Goal: Transaction & Acquisition: Book appointment/travel/reservation

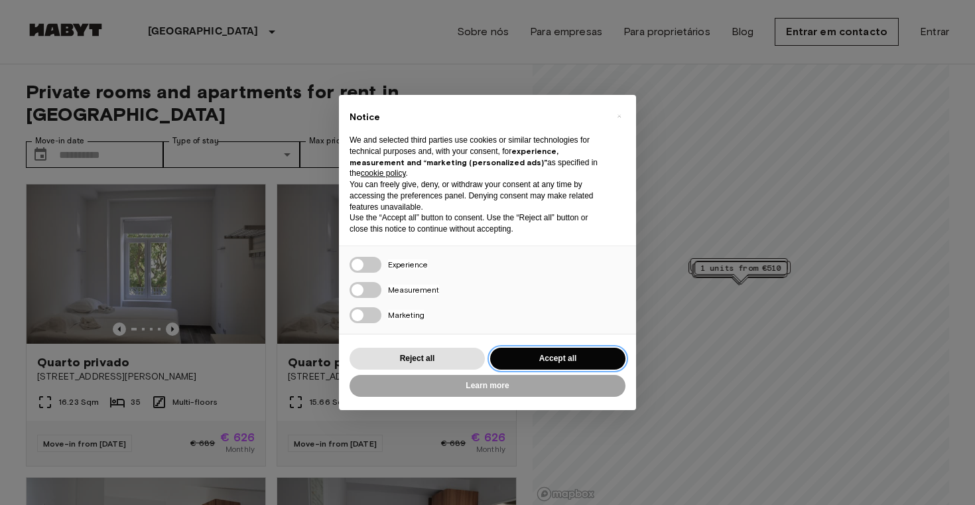
click at [548, 352] on button "Accept all" at bounding box center [557, 359] width 135 height 22
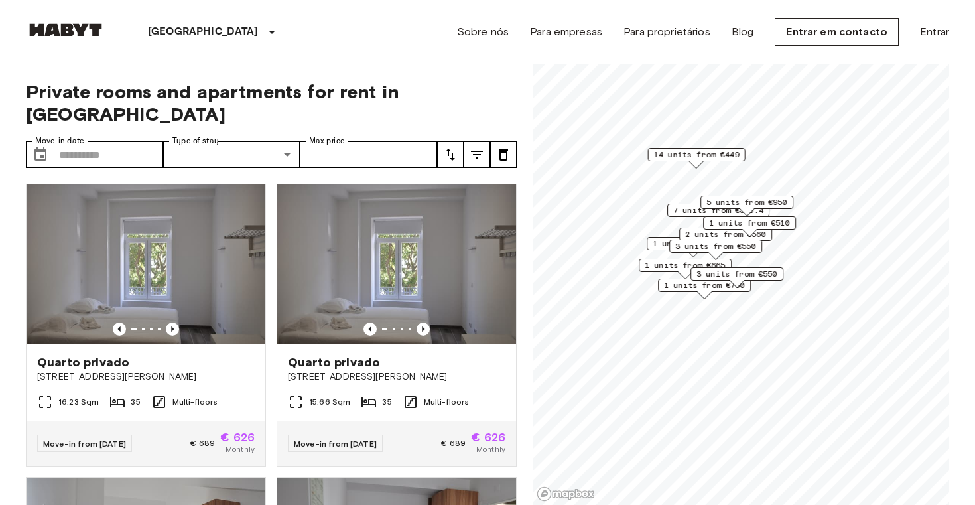
click at [448, 143] on button "tune" at bounding box center [450, 154] width 27 height 27
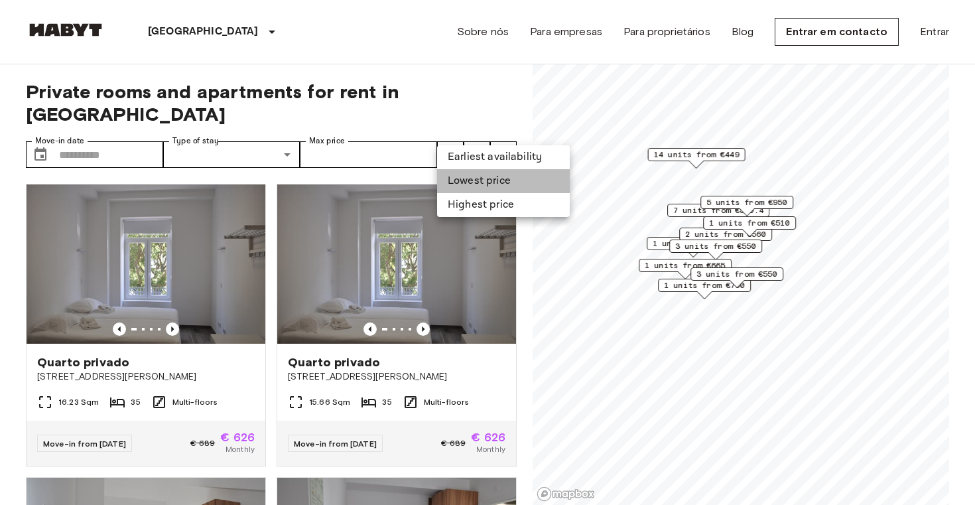
click at [495, 181] on li "Lowest price" at bounding box center [503, 181] width 133 height 24
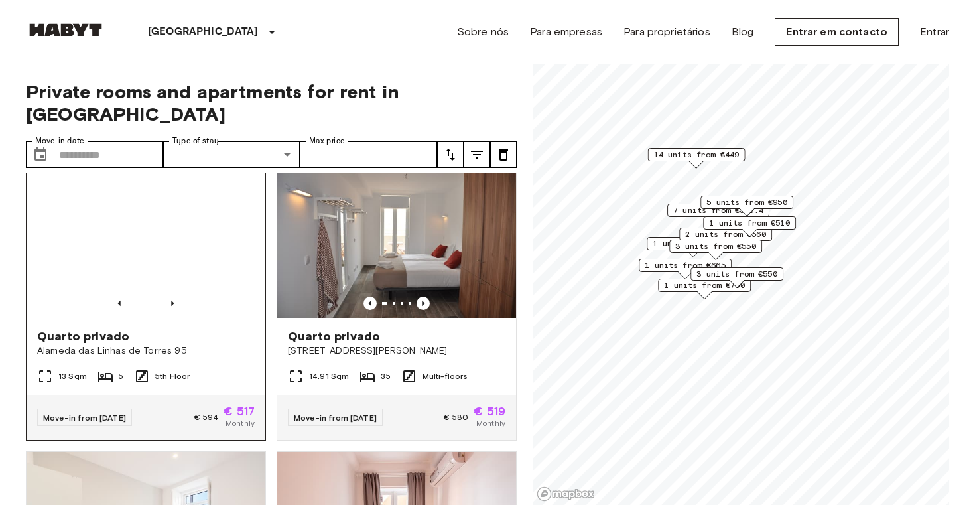
scroll to position [1787, 0]
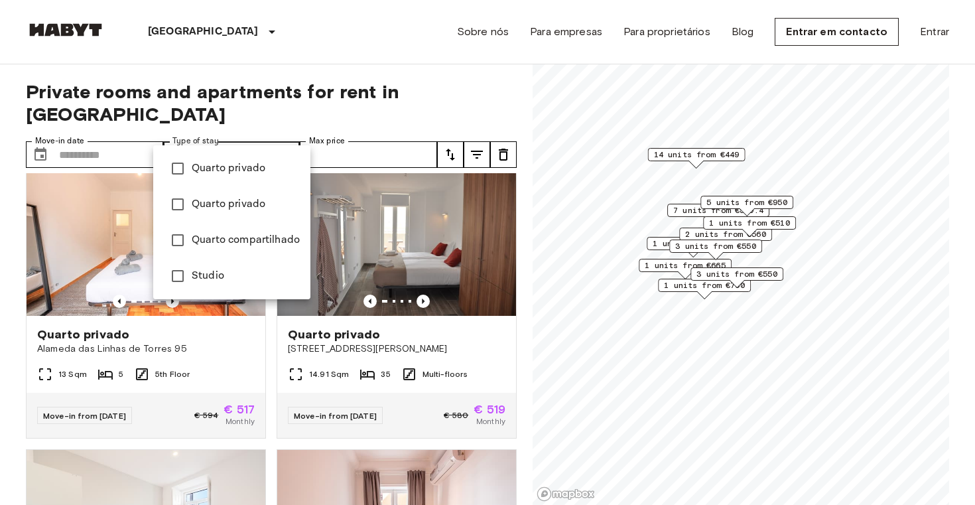
click at [332, 115] on div at bounding box center [487, 252] width 975 height 505
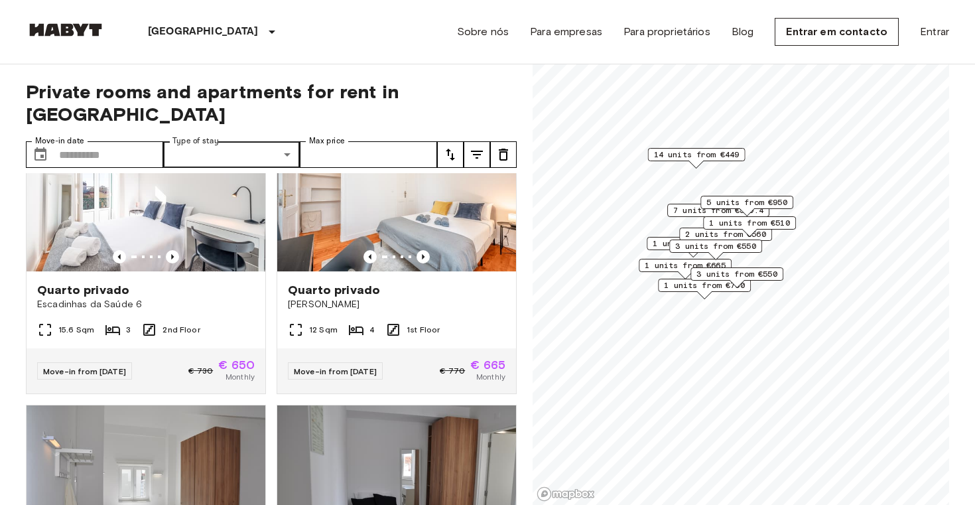
scroll to position [4132, 0]
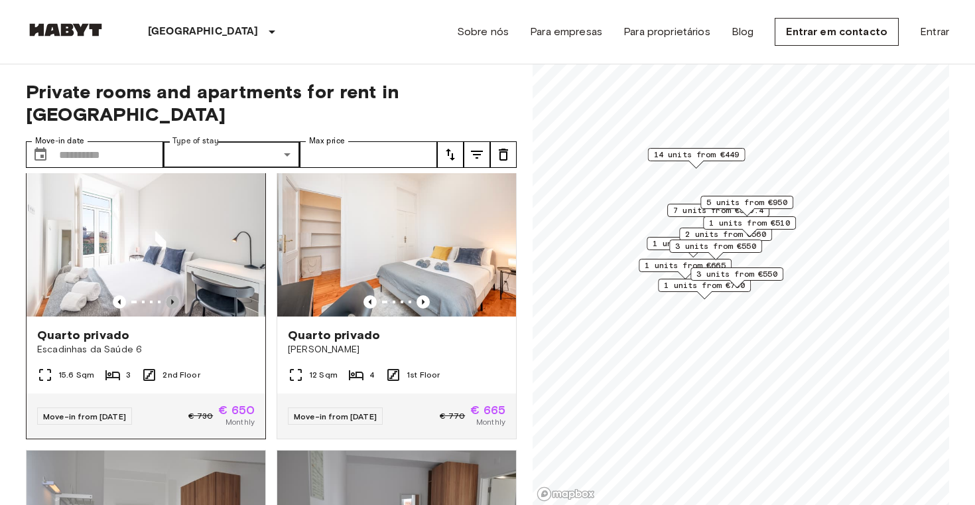
click at [174, 295] on icon "Previous image" at bounding box center [172, 301] width 13 height 13
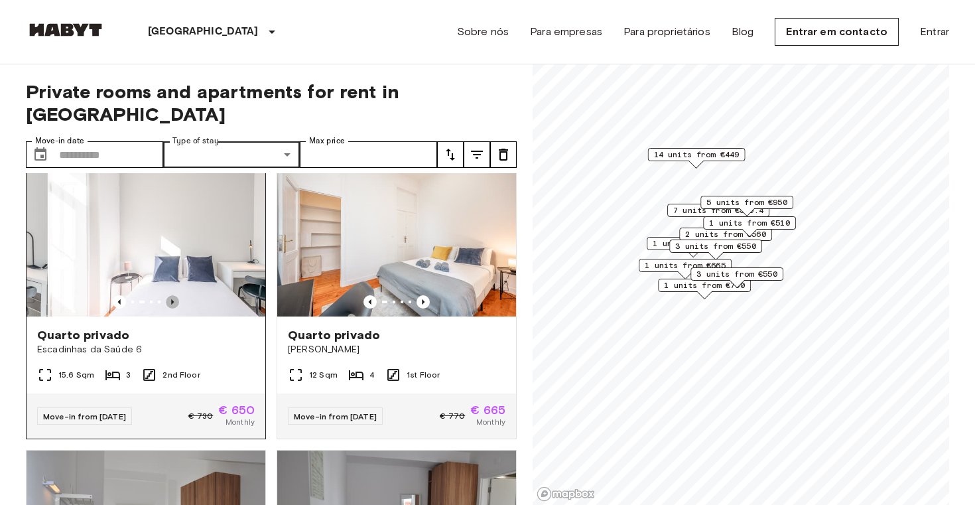
click at [174, 295] on icon "Previous image" at bounding box center [172, 301] width 13 height 13
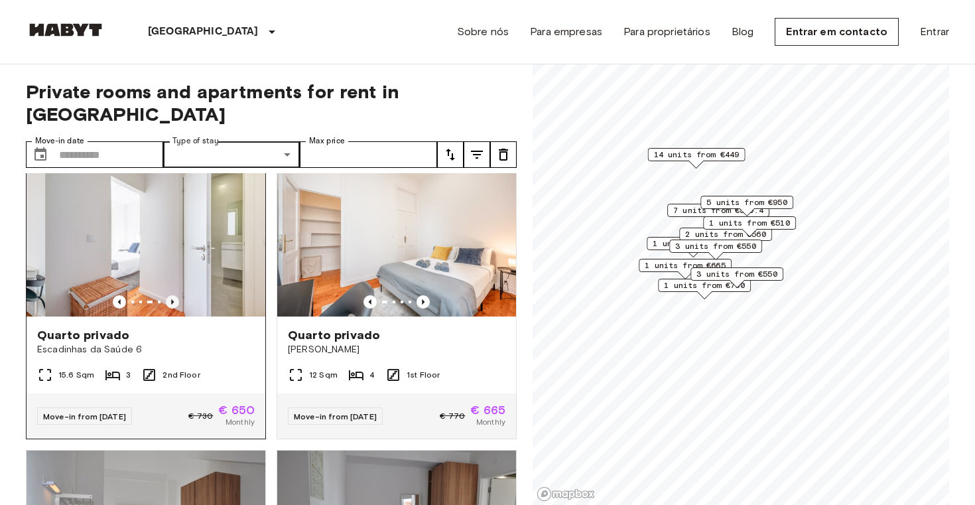
click at [174, 295] on icon "Previous image" at bounding box center [172, 301] width 13 height 13
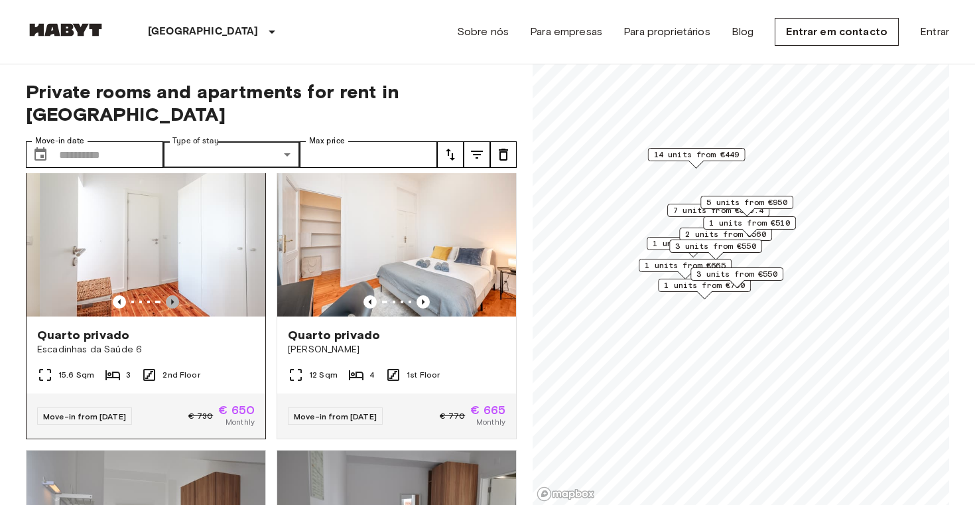
click at [174, 295] on icon "Previous image" at bounding box center [172, 301] width 13 height 13
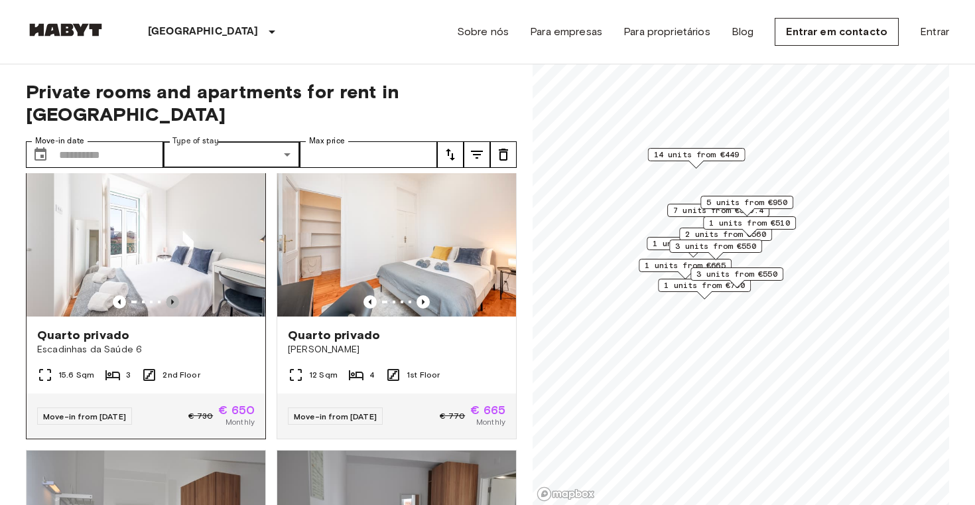
click at [174, 295] on icon "Previous image" at bounding box center [172, 301] width 13 height 13
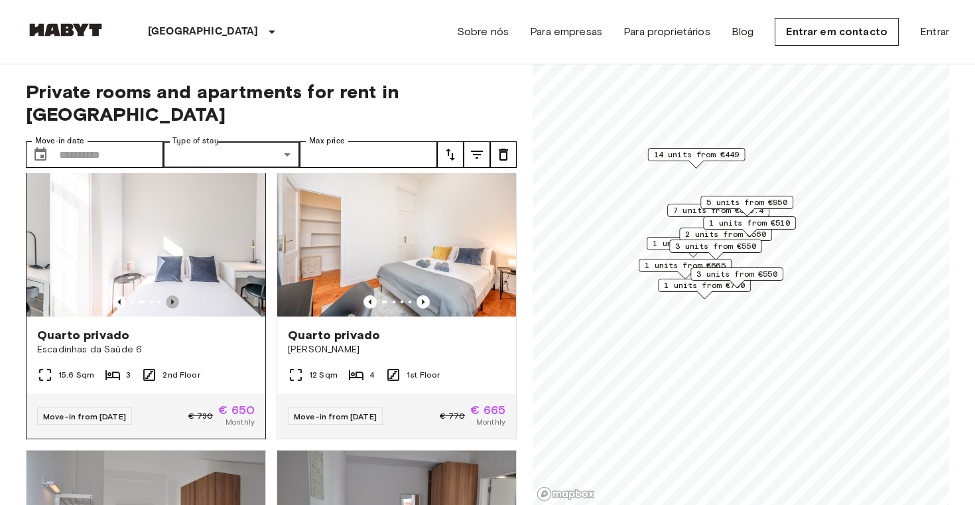
click at [174, 295] on icon "Previous image" at bounding box center [172, 301] width 13 height 13
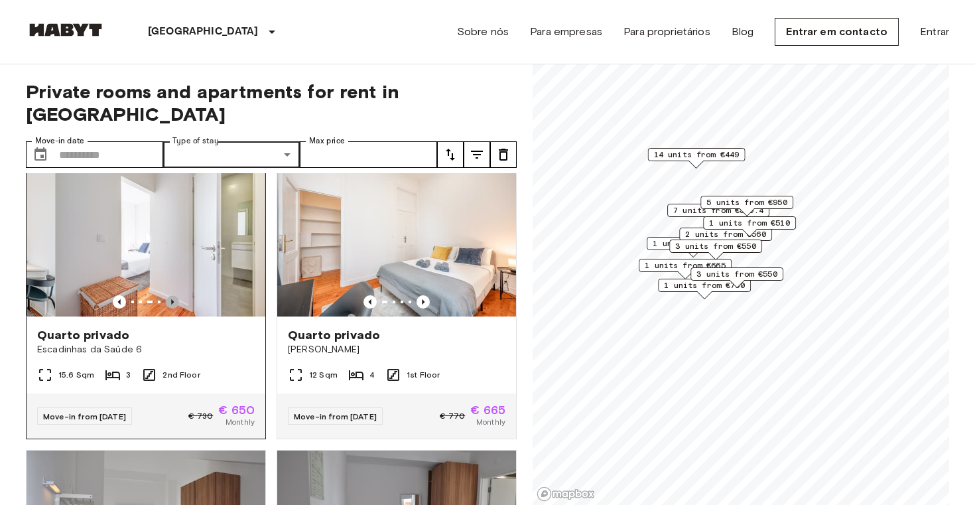
click at [174, 295] on icon "Previous image" at bounding box center [172, 301] width 13 height 13
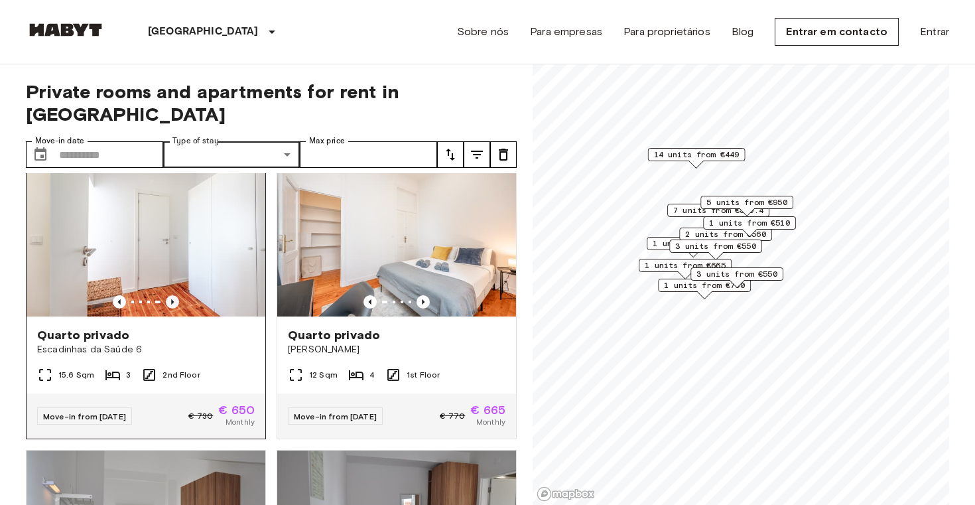
click at [174, 295] on icon "Previous image" at bounding box center [172, 301] width 13 height 13
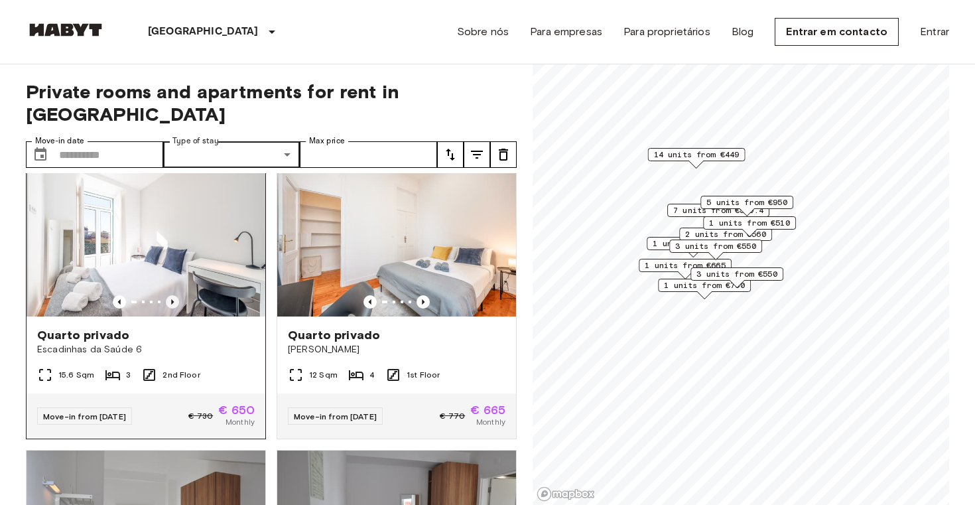
click at [174, 295] on icon "Previous image" at bounding box center [172, 301] width 13 height 13
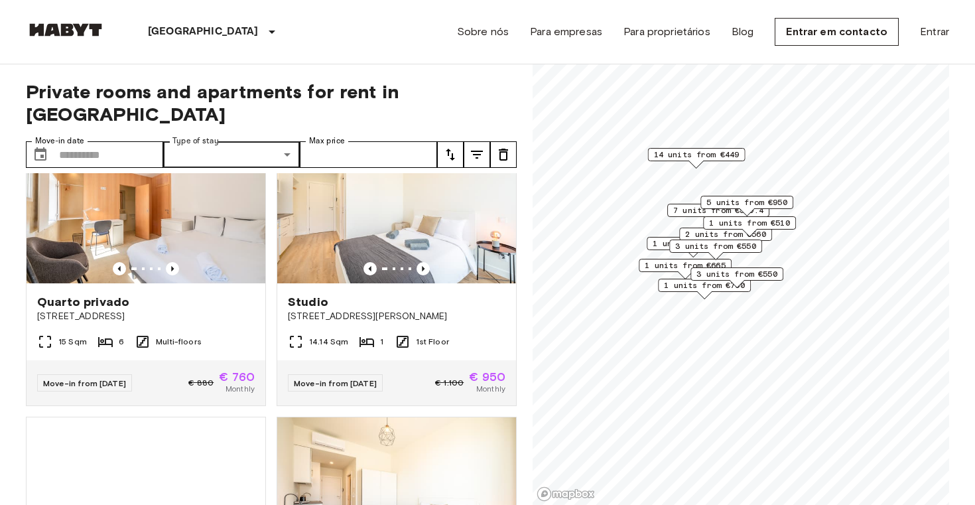
scroll to position [4757, 0]
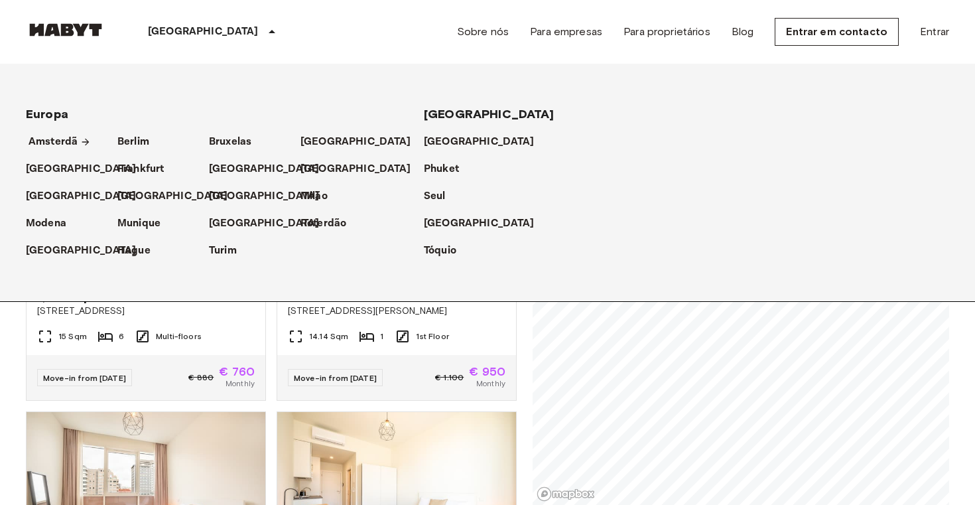
click at [53, 143] on p "Amsterdã" at bounding box center [53, 142] width 49 height 16
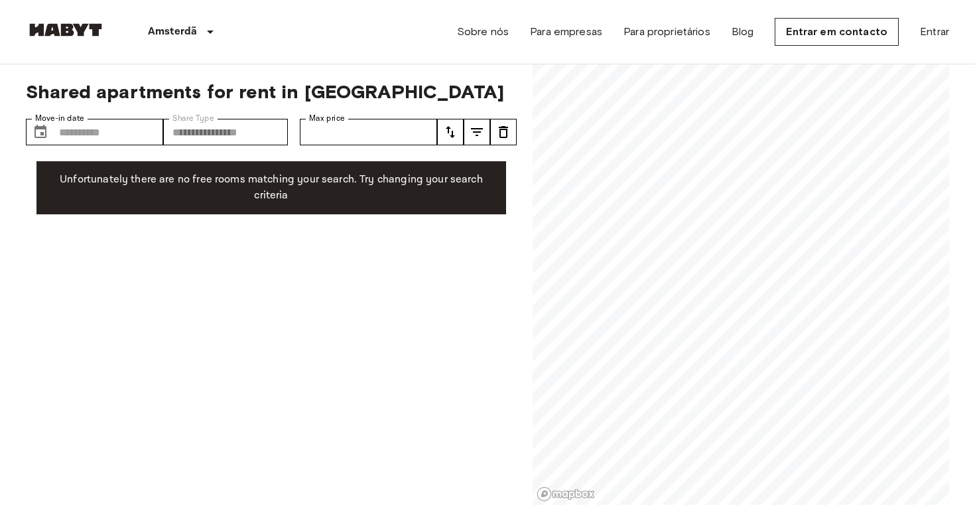
click at [344, 344] on div "**********" at bounding box center [271, 284] width 491 height 441
click at [66, 34] on img at bounding box center [66, 29] width 80 height 13
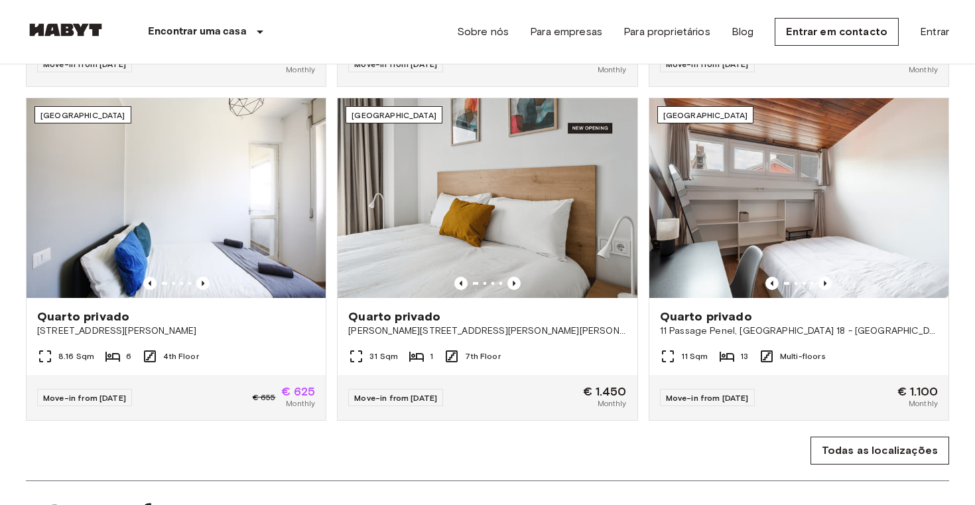
scroll to position [760, 0]
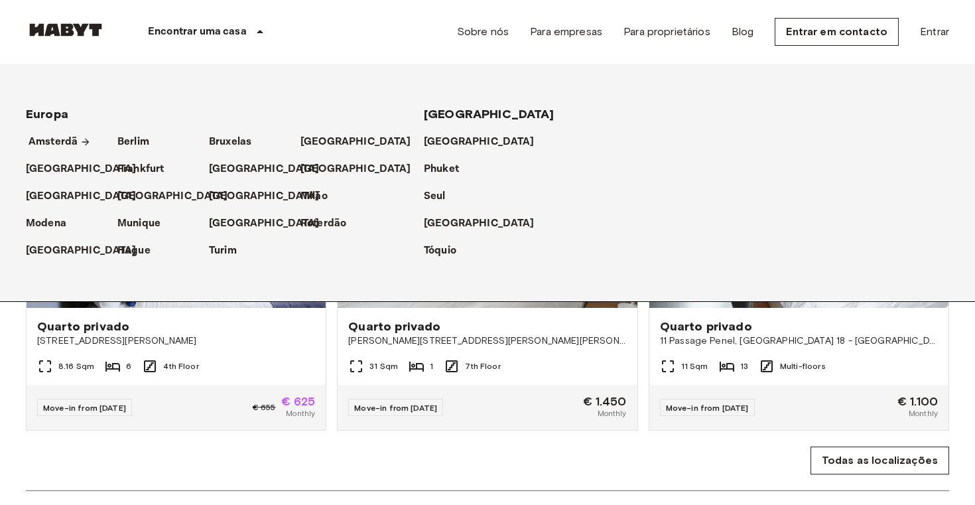
click at [72, 143] on p "Amsterdã" at bounding box center [53, 142] width 49 height 16
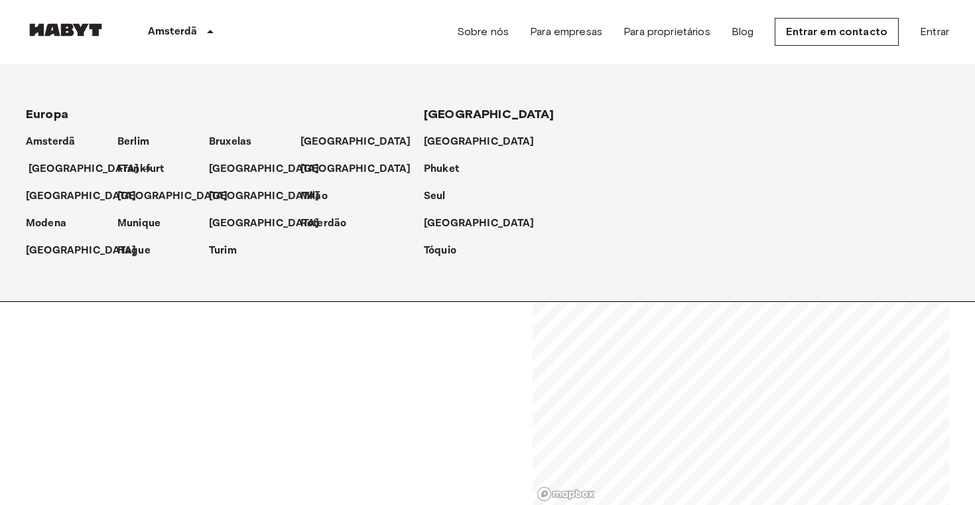
click at [52, 170] on p "[GEOGRAPHIC_DATA]" at bounding box center [84, 169] width 111 height 16
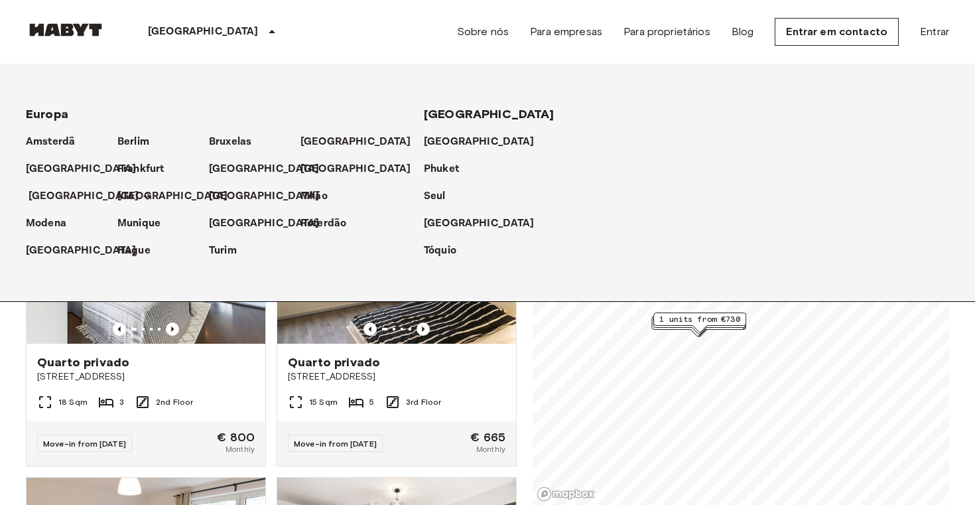
click at [51, 196] on p "[GEOGRAPHIC_DATA]" at bounding box center [84, 196] width 111 height 16
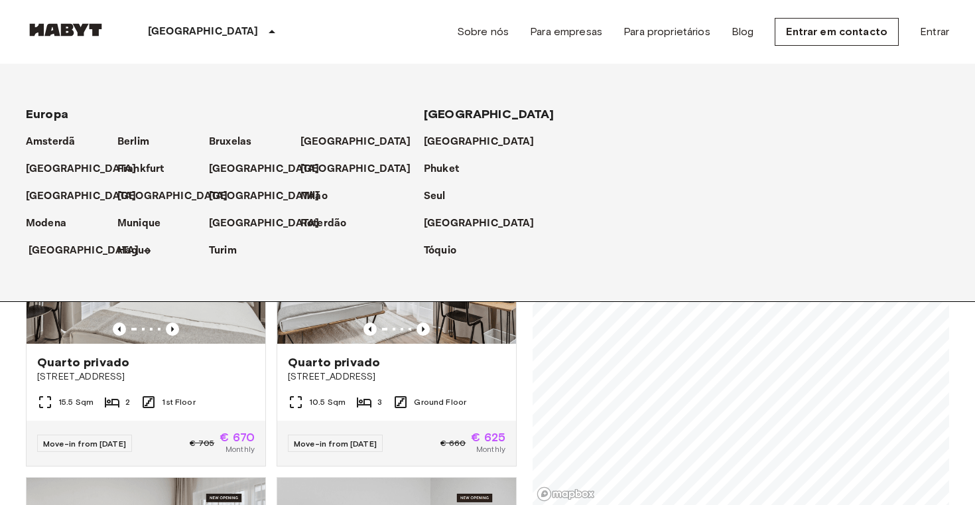
click at [51, 252] on p "[GEOGRAPHIC_DATA]" at bounding box center [84, 251] width 111 height 16
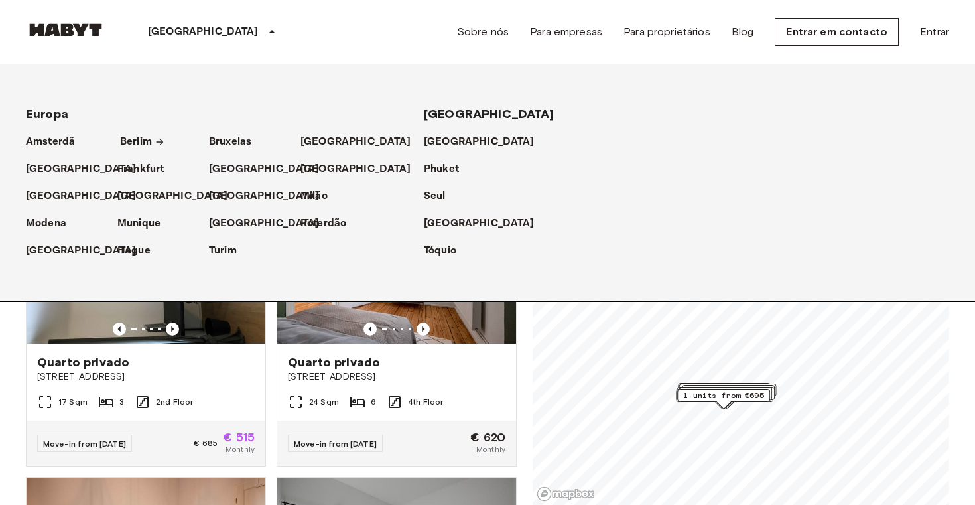
click at [138, 142] on p "Berlim" at bounding box center [136, 142] width 32 height 16
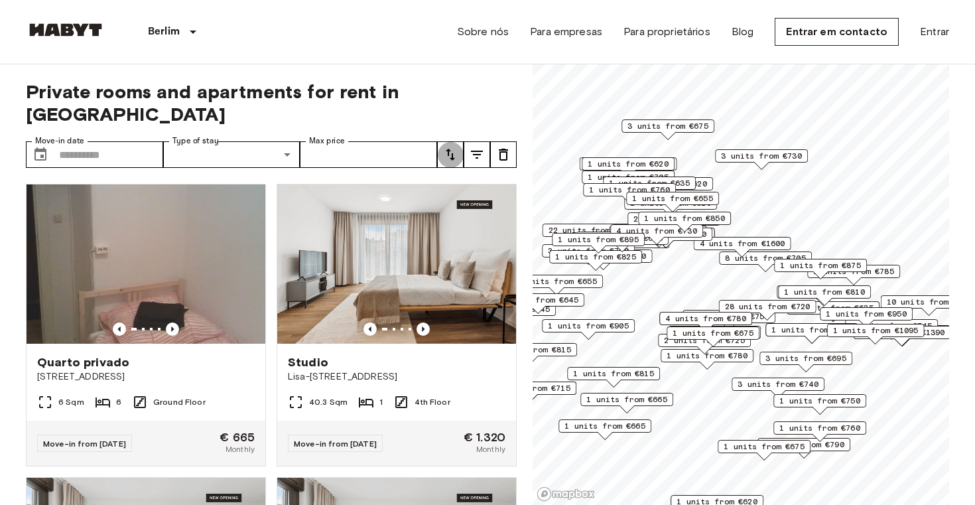
click at [449, 147] on icon "tune" at bounding box center [450, 155] width 16 height 16
click at [467, 174] on li "Lowest price" at bounding box center [503, 181] width 133 height 24
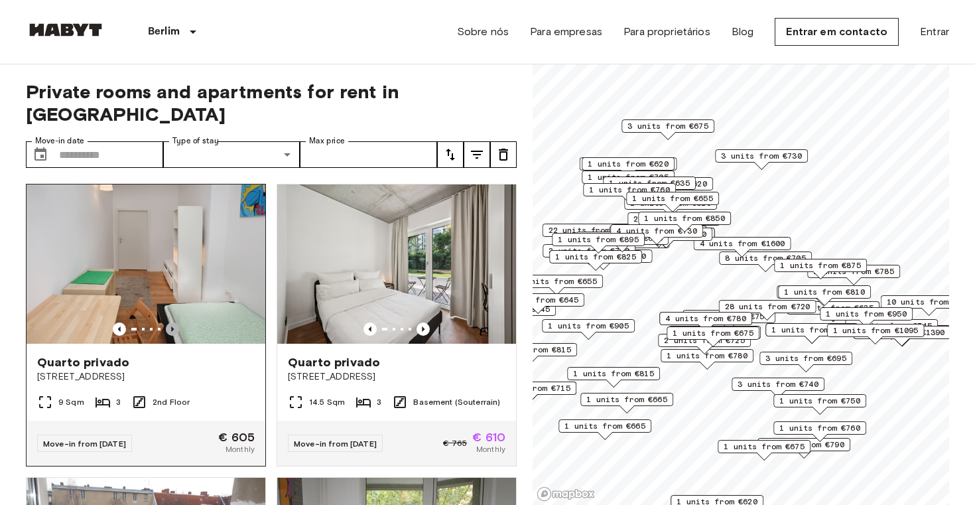
click at [176, 322] on icon "Previous image" at bounding box center [172, 328] width 13 height 13
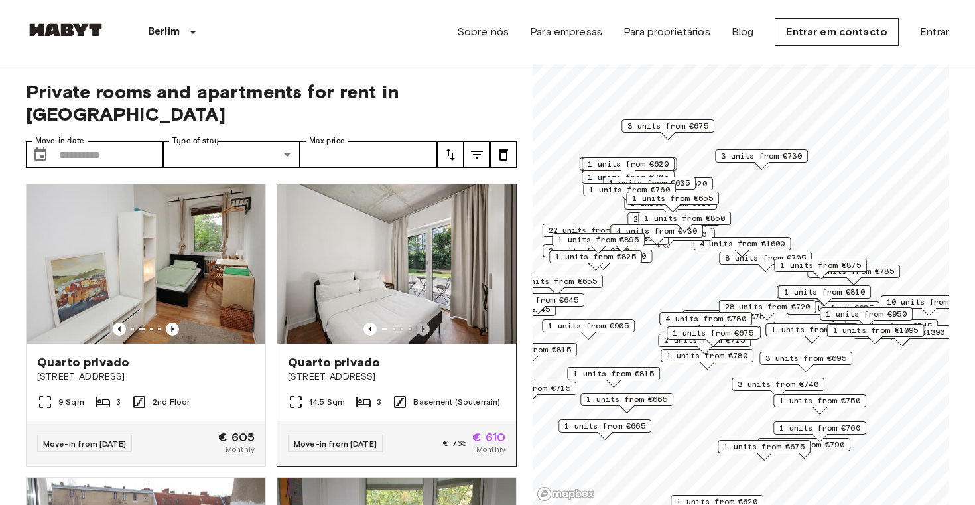
click at [429, 322] on icon "Previous image" at bounding box center [423, 328] width 13 height 13
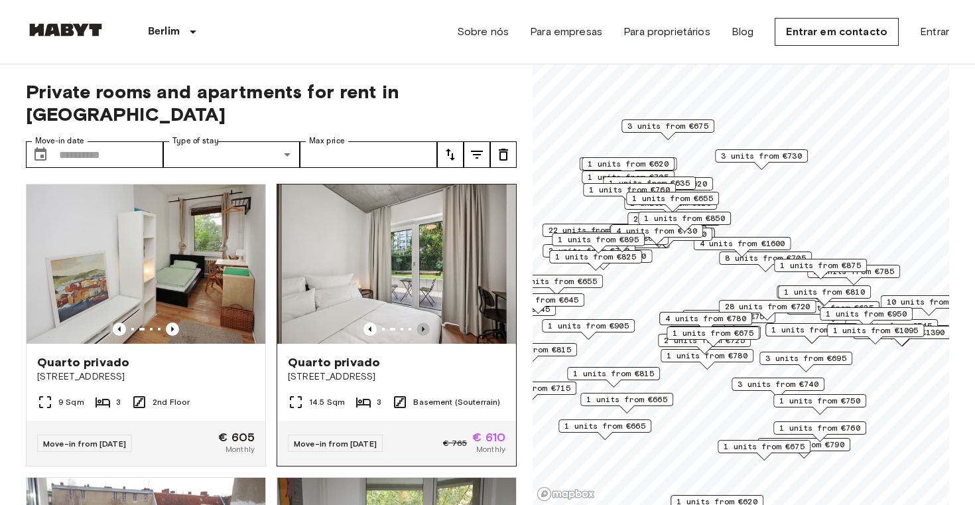
click at [429, 322] on icon "Previous image" at bounding box center [423, 328] width 13 height 13
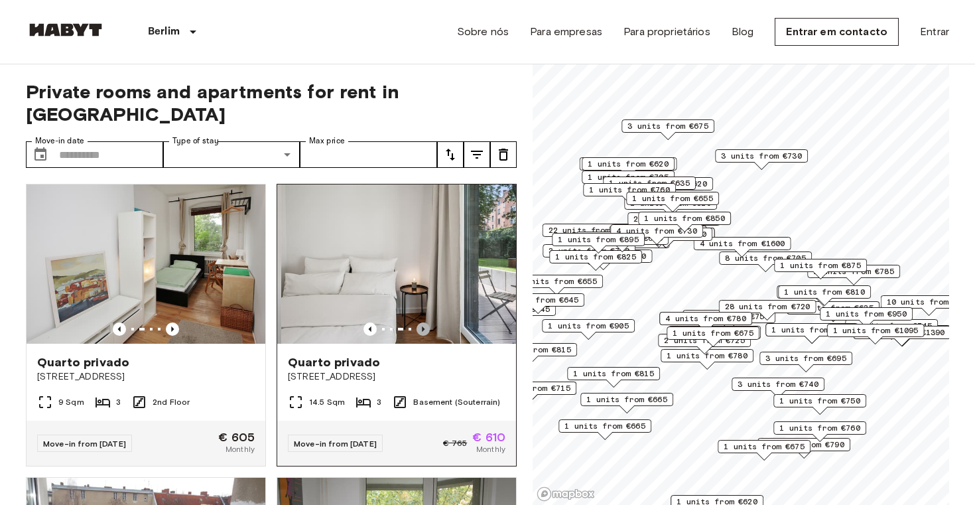
click at [429, 322] on icon "Previous image" at bounding box center [423, 328] width 13 height 13
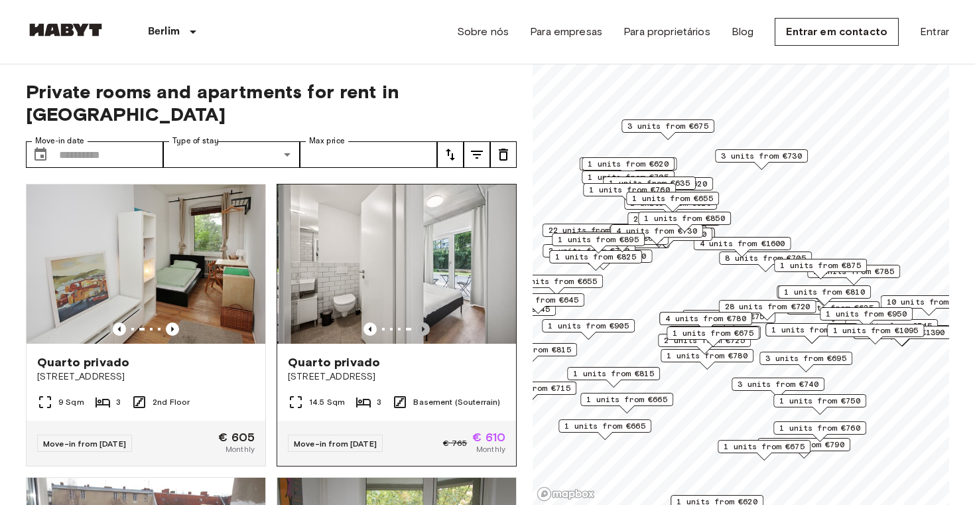
click at [429, 322] on icon "Previous image" at bounding box center [423, 328] width 13 height 13
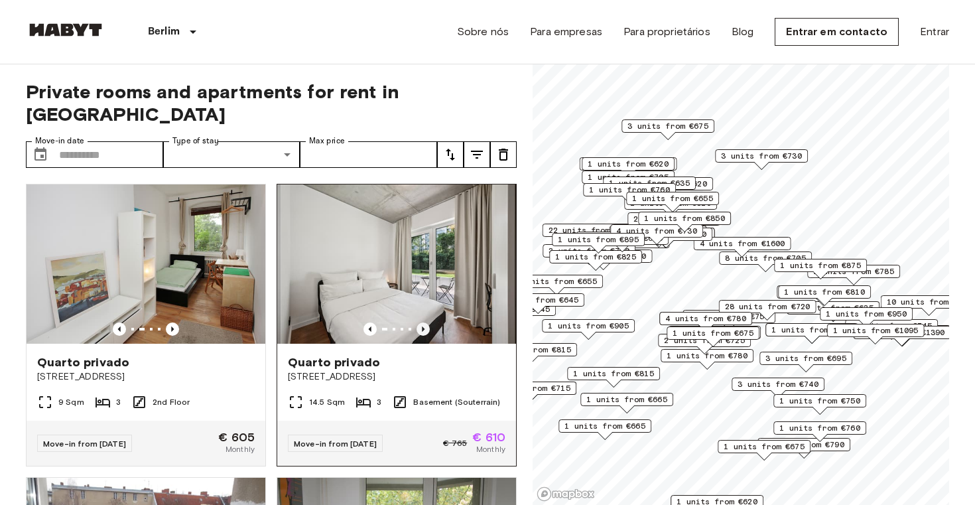
click at [429, 322] on icon "Previous image" at bounding box center [423, 328] width 13 height 13
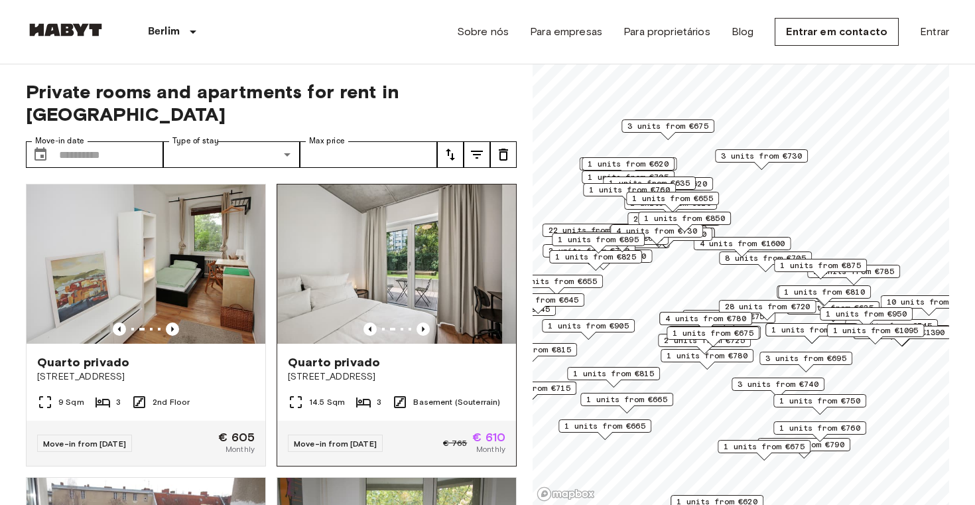
click at [344, 354] on span "Quarto privado" at bounding box center [334, 362] width 92 height 16
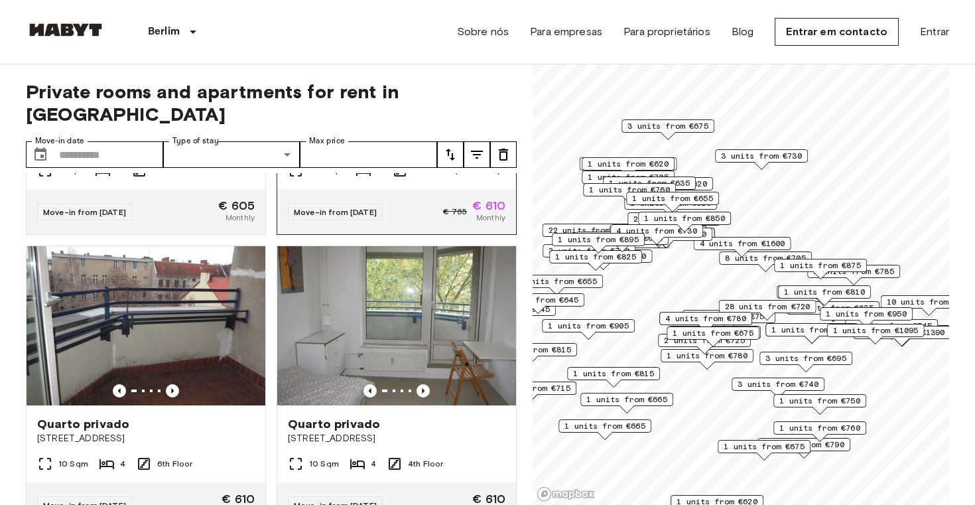
scroll to position [263, 0]
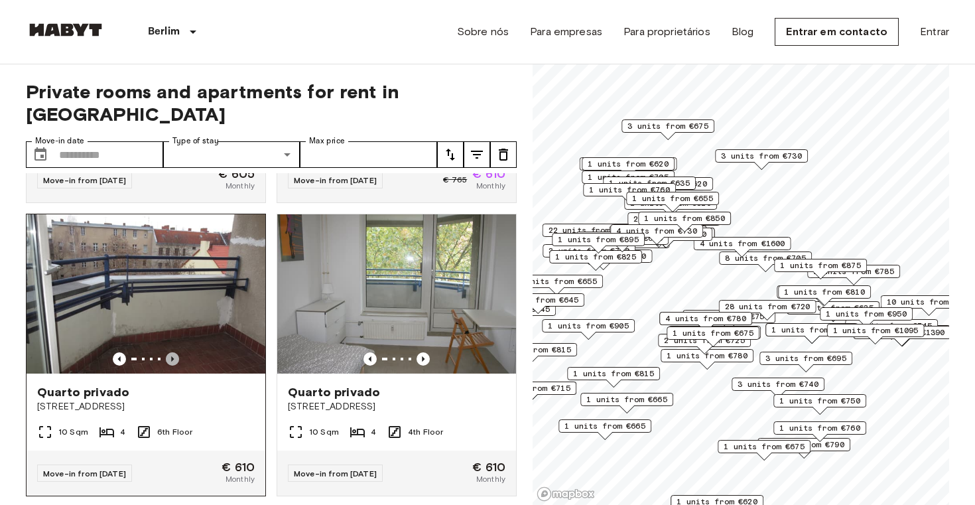
click at [175, 352] on icon "Previous image" at bounding box center [172, 358] width 13 height 13
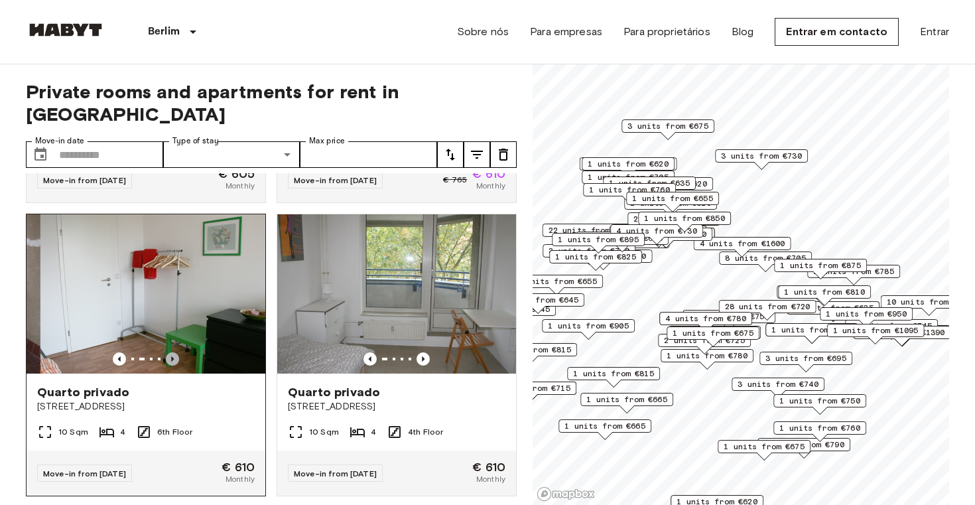
click at [175, 352] on icon "Previous image" at bounding box center [172, 358] width 13 height 13
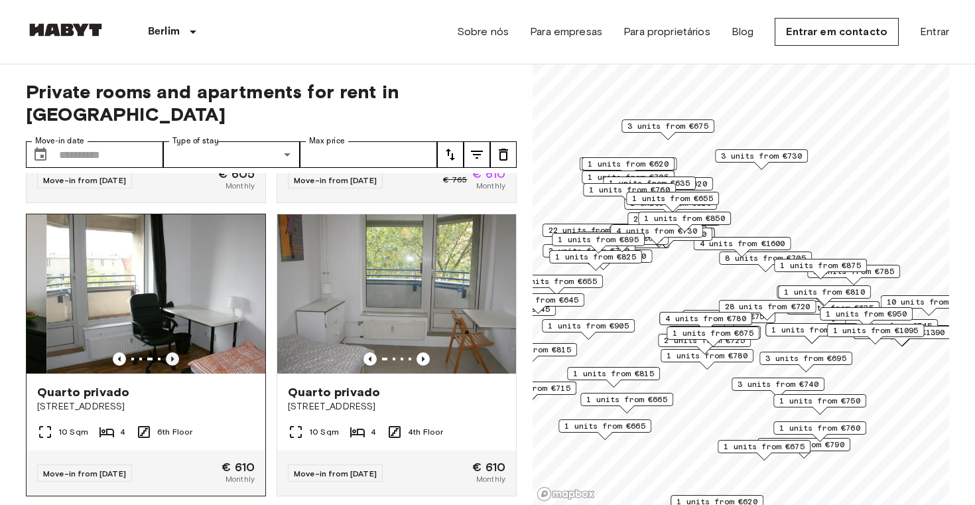
click at [175, 352] on icon "Previous image" at bounding box center [172, 358] width 13 height 13
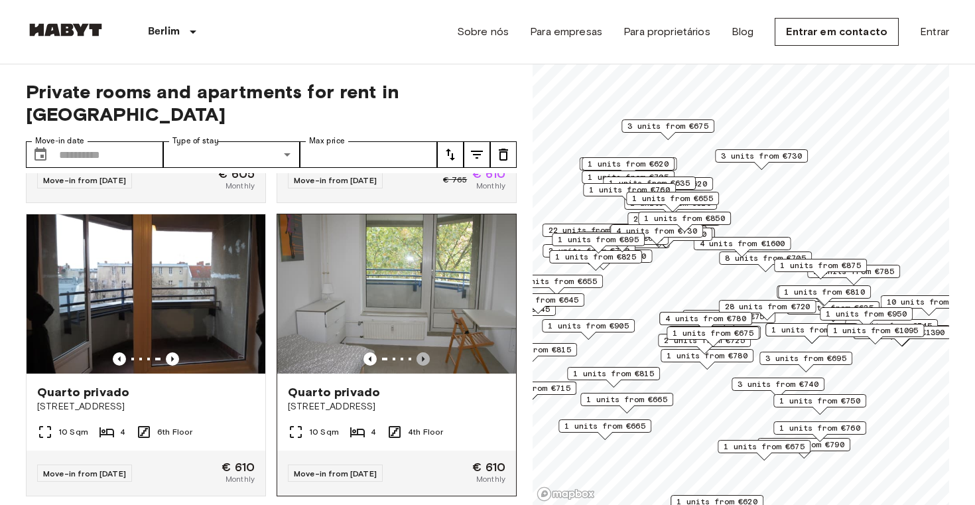
click at [424, 352] on icon "Previous image" at bounding box center [423, 358] width 13 height 13
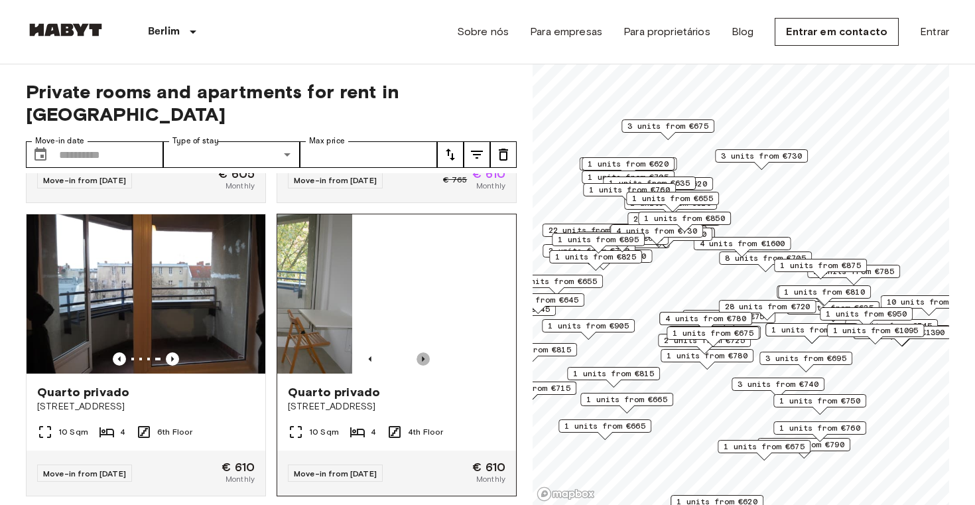
click at [424, 352] on icon "Previous image" at bounding box center [423, 358] width 13 height 13
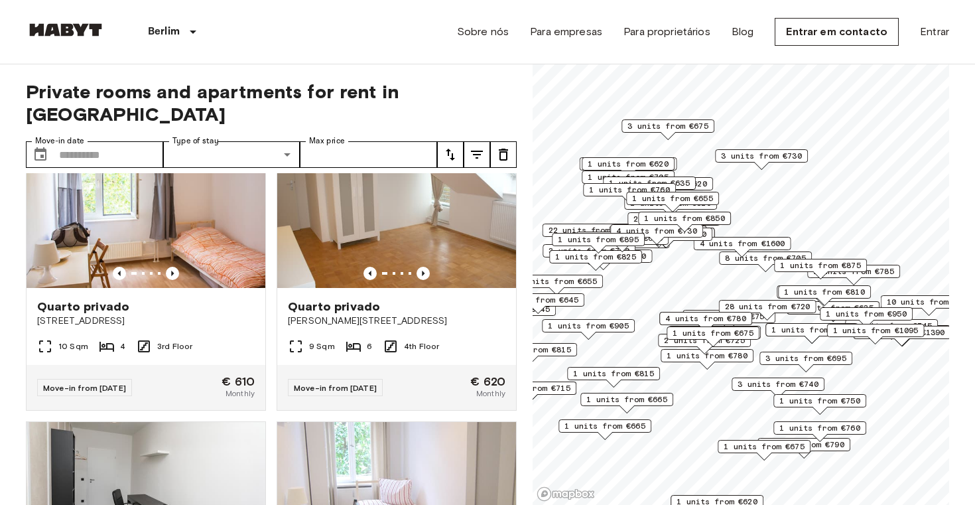
scroll to position [640, 0]
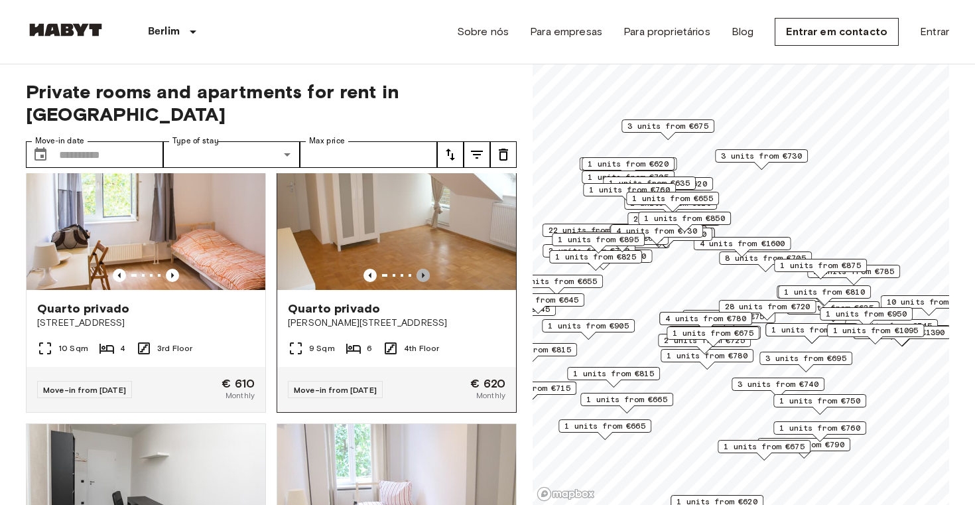
click at [426, 269] on icon "Previous image" at bounding box center [423, 275] width 13 height 13
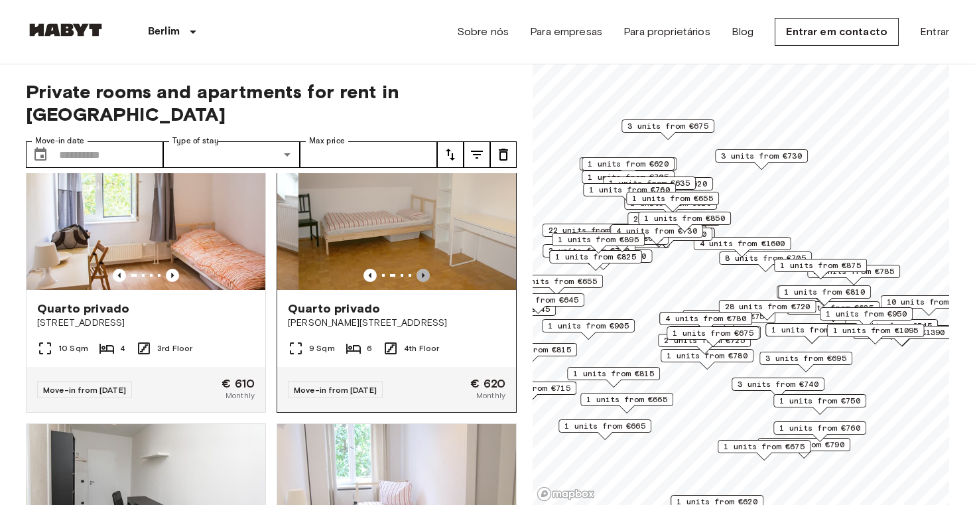
click at [426, 269] on icon "Previous image" at bounding box center [423, 275] width 13 height 13
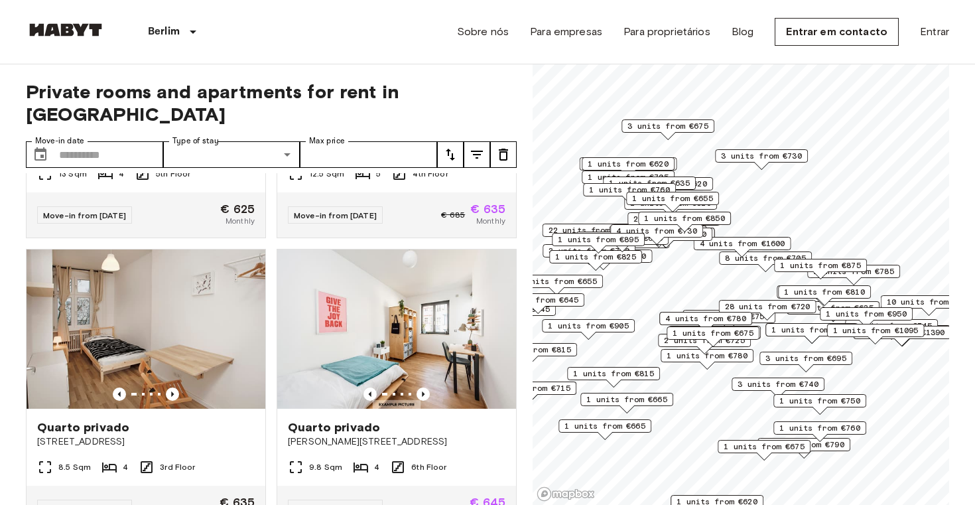
scroll to position [2001, 0]
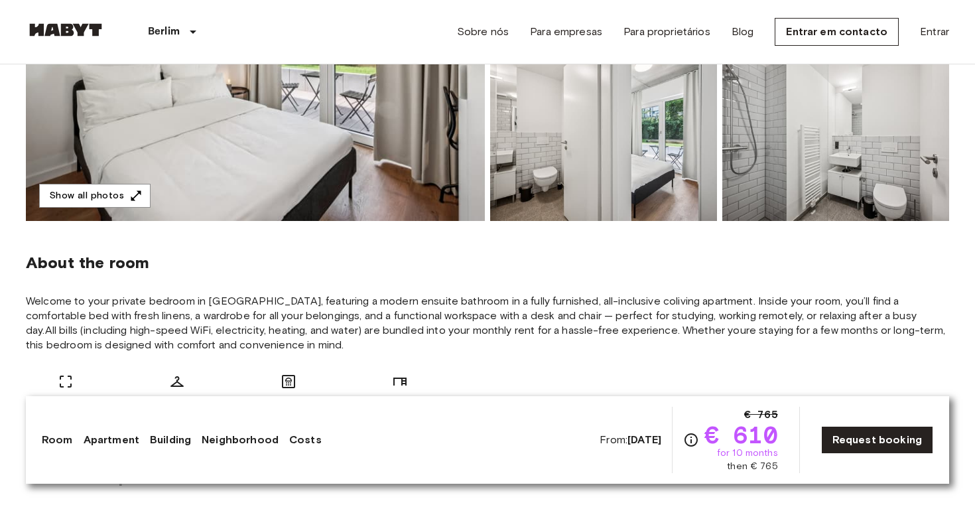
scroll to position [318, 0]
click at [235, 310] on span "Welcome to your private bedroom in Berlin, featuring a modern ensuite bathroom …" at bounding box center [487, 322] width 923 height 58
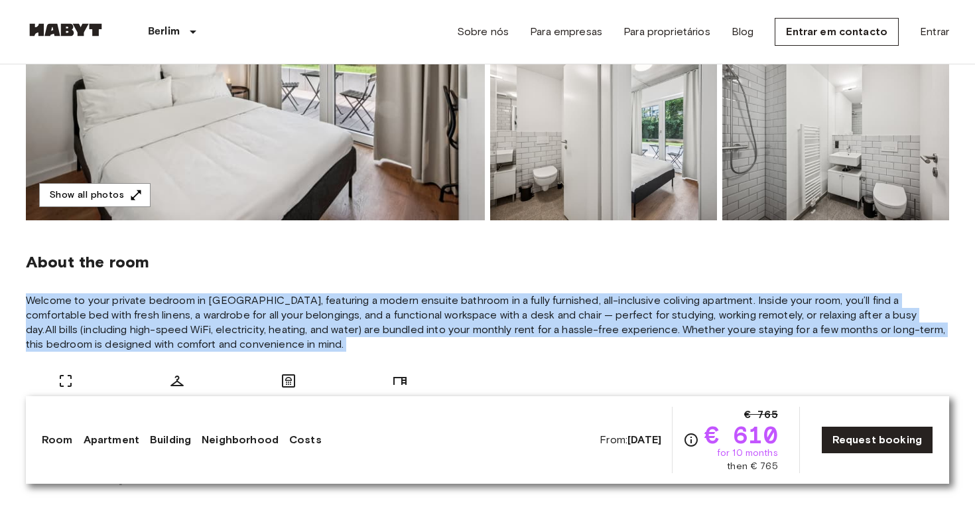
click at [235, 310] on span "Welcome to your private bedroom in Berlin, featuring a modern ensuite bathroom …" at bounding box center [487, 322] width 923 height 58
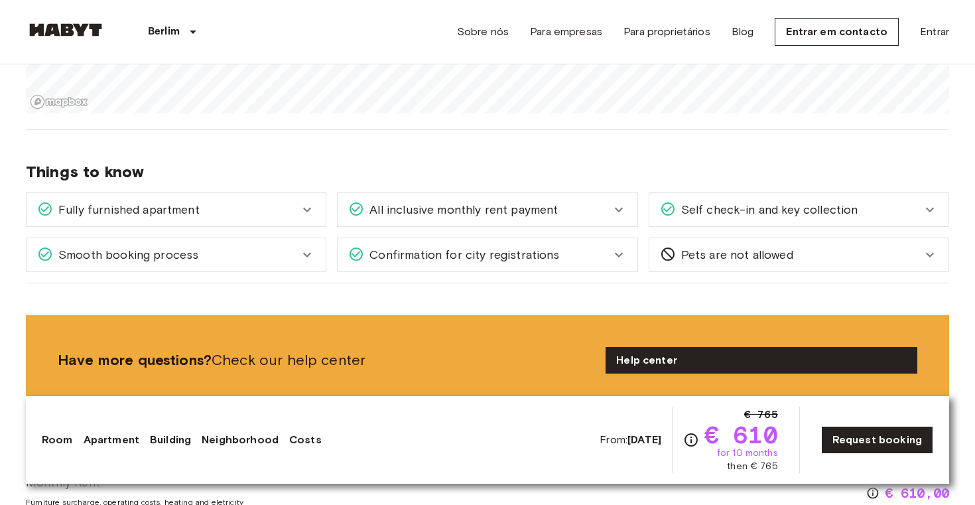
scroll to position [1767, 0]
click at [454, 206] on span "All inclusive monthly rent payment" at bounding box center [461, 208] width 194 height 17
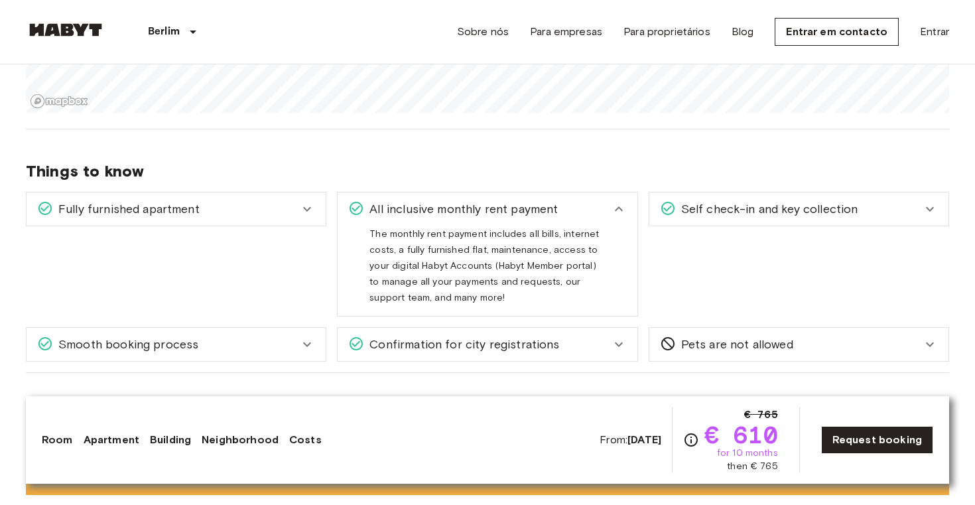
click at [454, 206] on span "All inclusive monthly rent payment" at bounding box center [461, 208] width 194 height 17
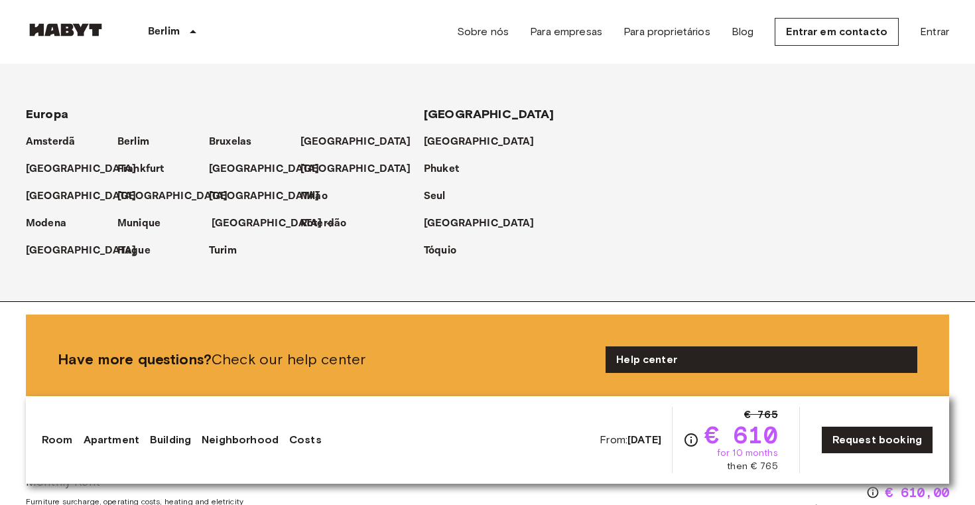
click at [220, 224] on p "[GEOGRAPHIC_DATA]" at bounding box center [267, 224] width 111 height 16
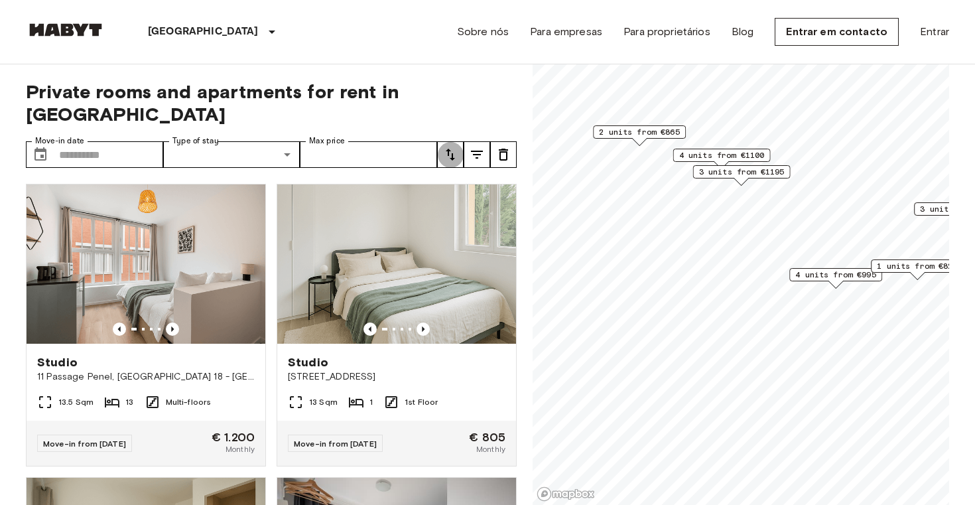
click at [456, 147] on icon "tune" at bounding box center [450, 155] width 16 height 16
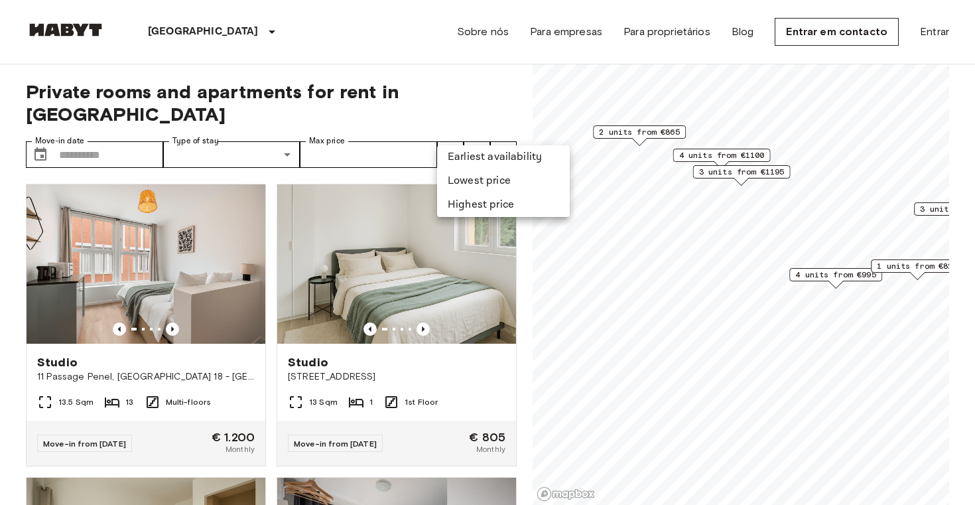
click at [478, 181] on li "Lowest price" at bounding box center [503, 181] width 133 height 24
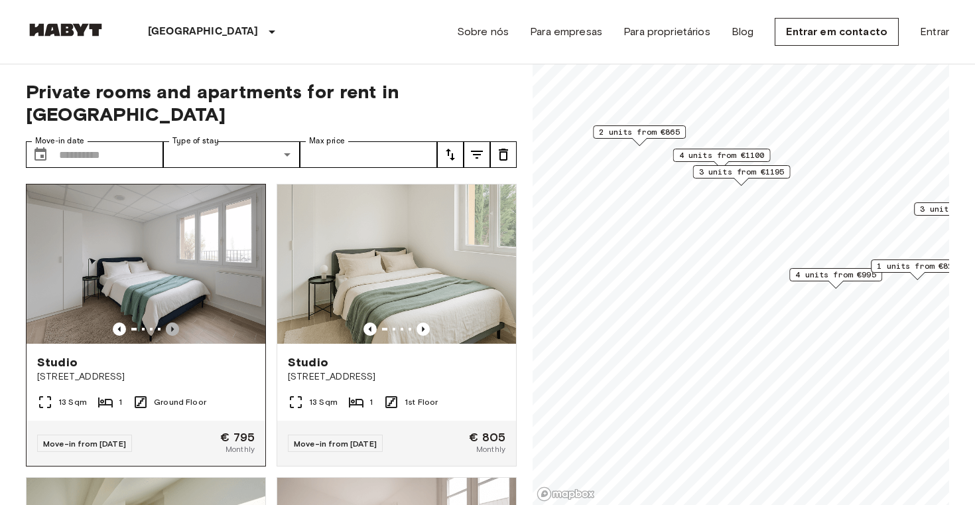
click at [174, 322] on icon "Previous image" at bounding box center [172, 328] width 13 height 13
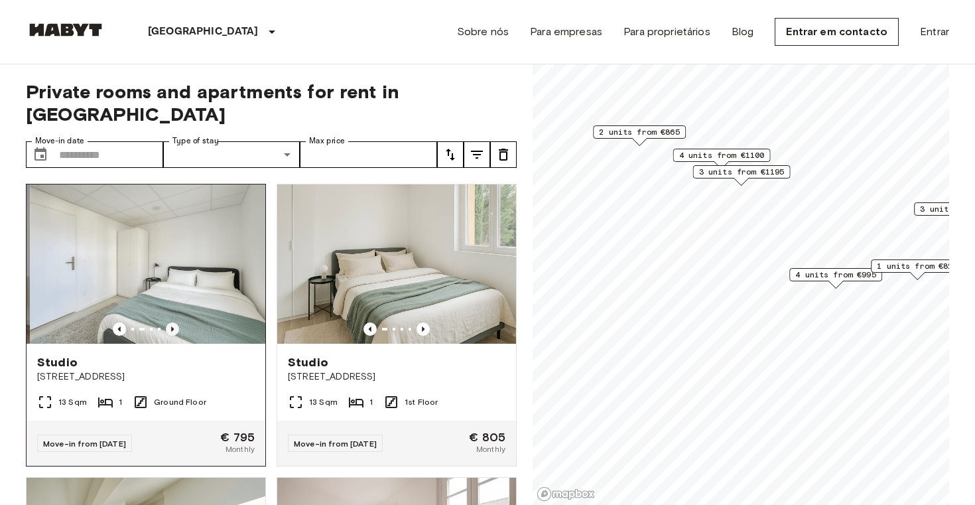
click at [174, 322] on icon "Previous image" at bounding box center [172, 328] width 13 height 13
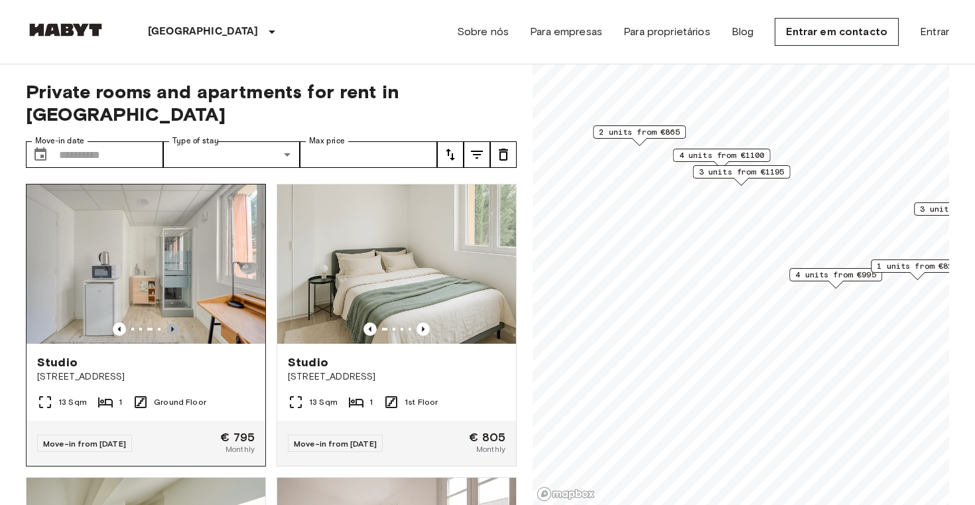
click at [174, 322] on icon "Previous image" at bounding box center [172, 328] width 13 height 13
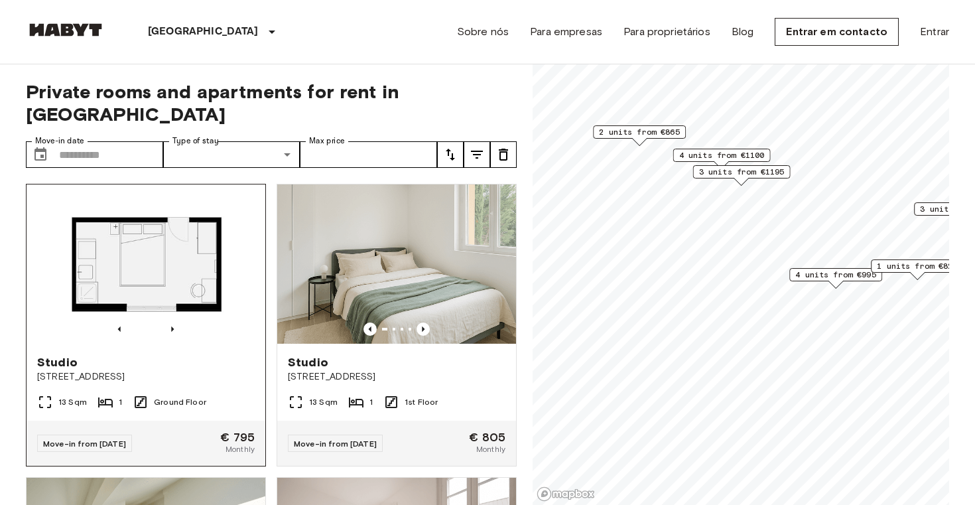
click at [105, 354] on div "Studio" at bounding box center [146, 362] width 218 height 16
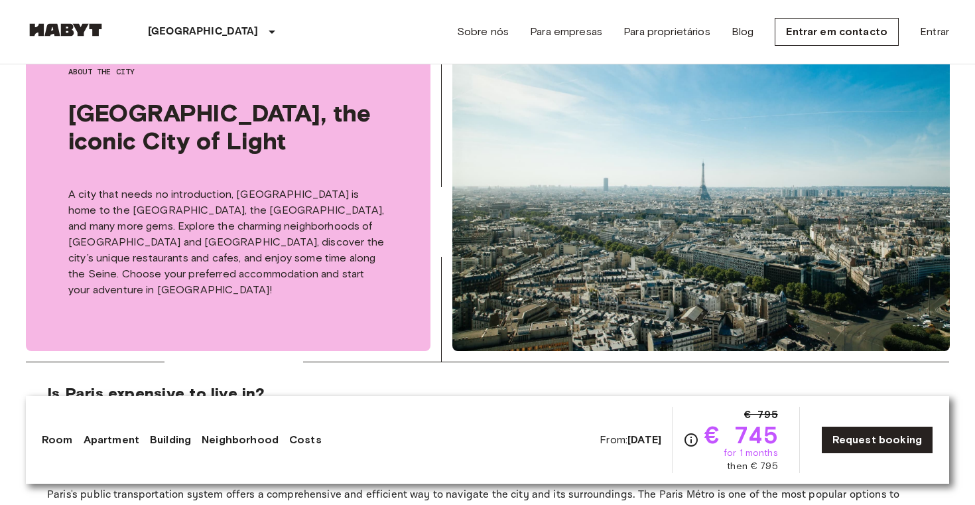
scroll to position [1938, 0]
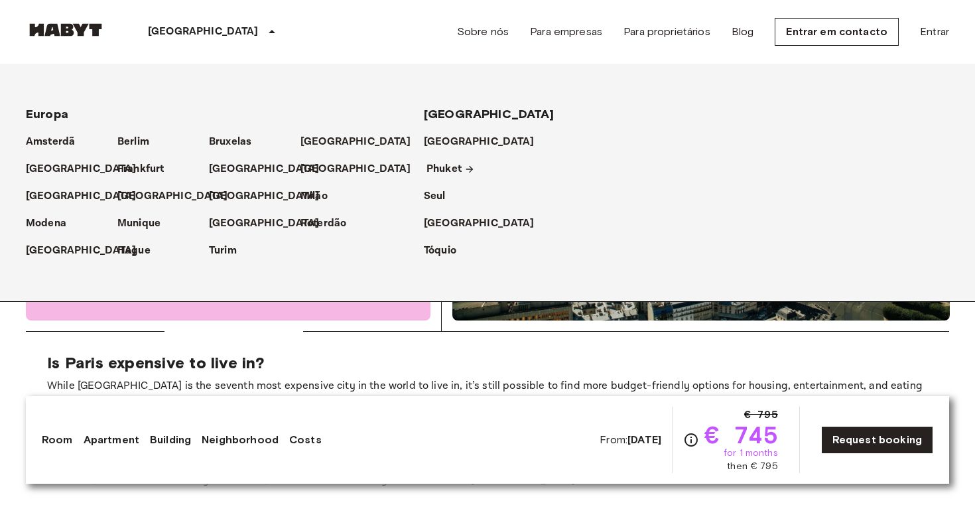
click at [444, 167] on p "Phuket" at bounding box center [444, 169] width 35 height 16
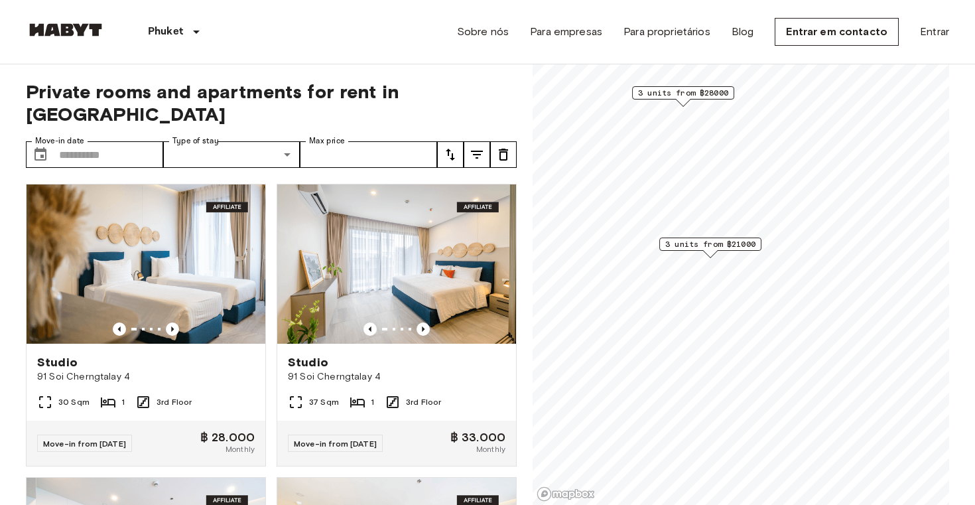
click at [454, 149] on icon "tune" at bounding box center [450, 155] width 9 height 12
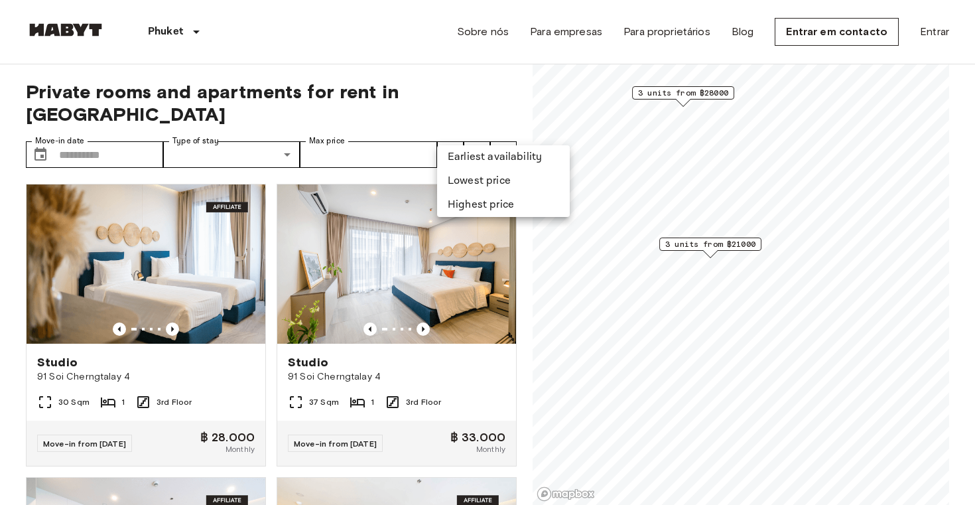
click at [469, 176] on li "Lowest price" at bounding box center [503, 181] width 133 height 24
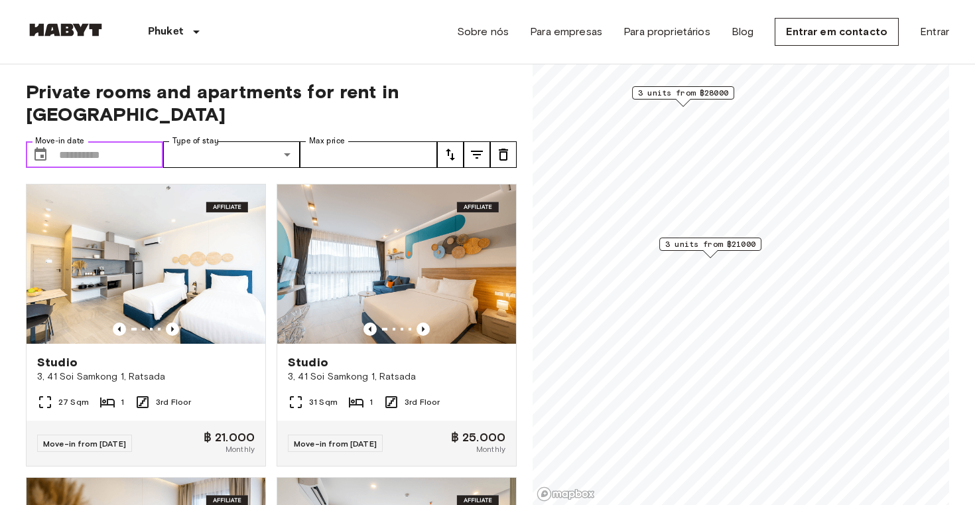
click at [100, 141] on input "Move-in date" at bounding box center [111, 154] width 104 height 27
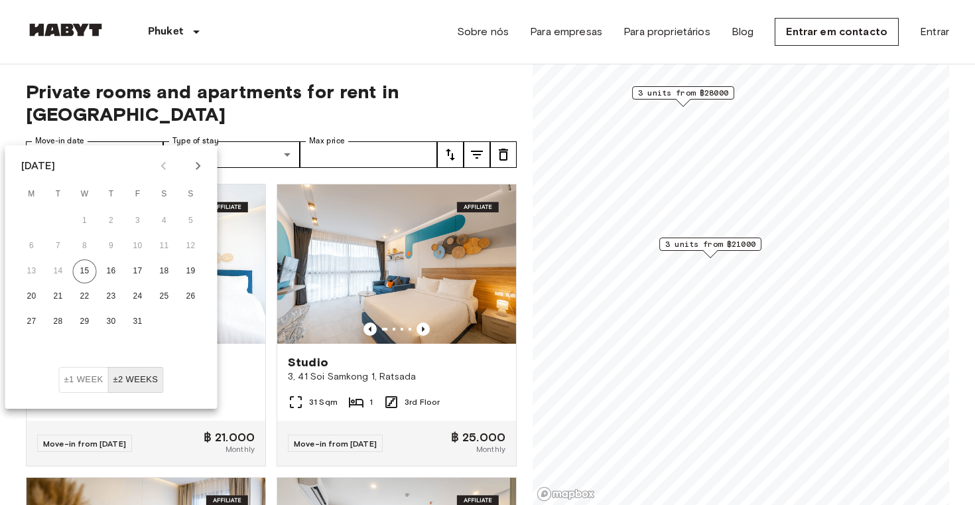
click at [200, 159] on icon "Next month" at bounding box center [198, 166] width 16 height 16
click at [197, 162] on icon "Next month" at bounding box center [198, 166] width 16 height 16
click at [31, 249] on button "5" at bounding box center [32, 246] width 24 height 24
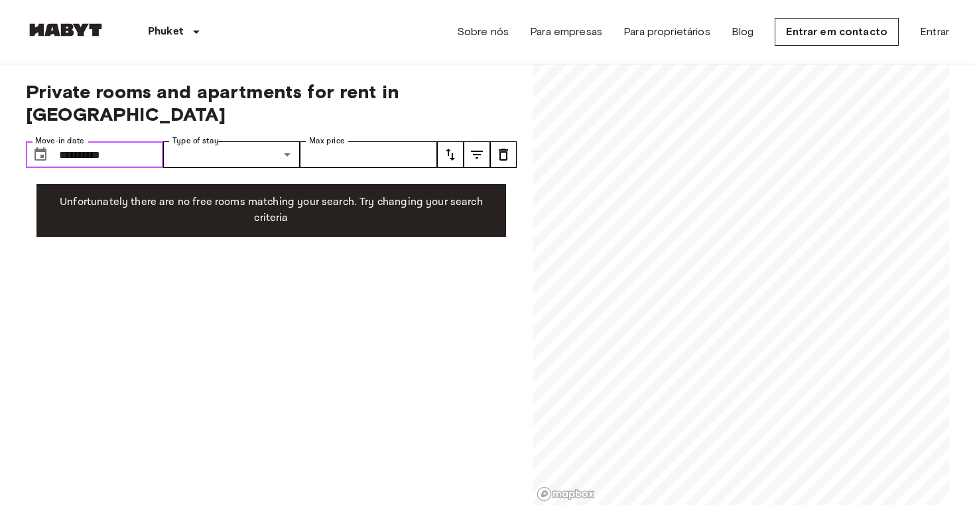
type input "**********"
click at [173, 272] on div "**********" at bounding box center [271, 284] width 491 height 441
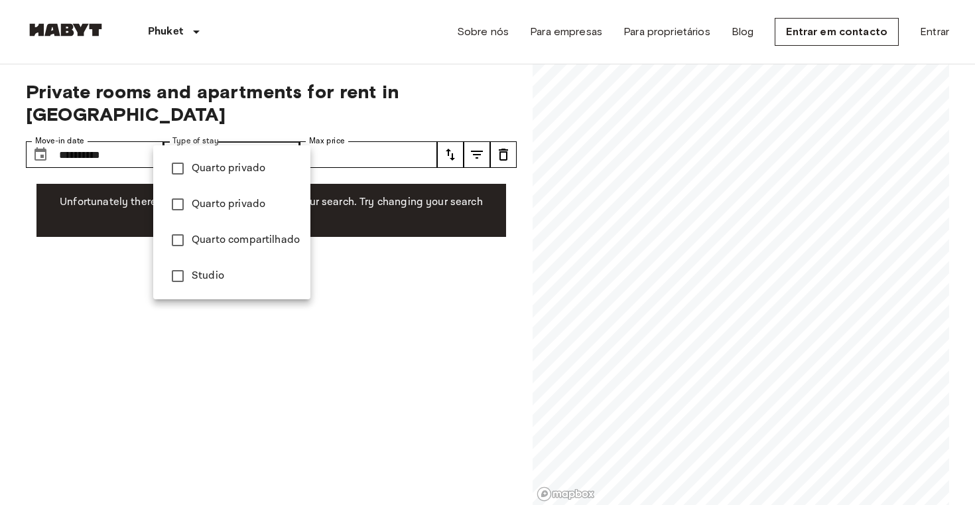
click at [251, 130] on div at bounding box center [487, 252] width 975 height 505
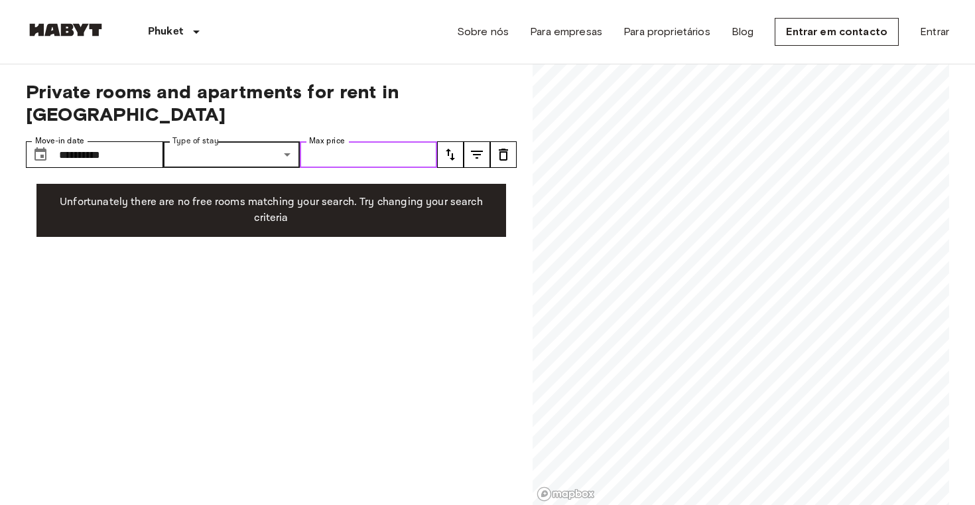
click at [361, 141] on input "Max price" at bounding box center [368, 154] width 137 height 27
